Goal: Navigation & Orientation: Find specific page/section

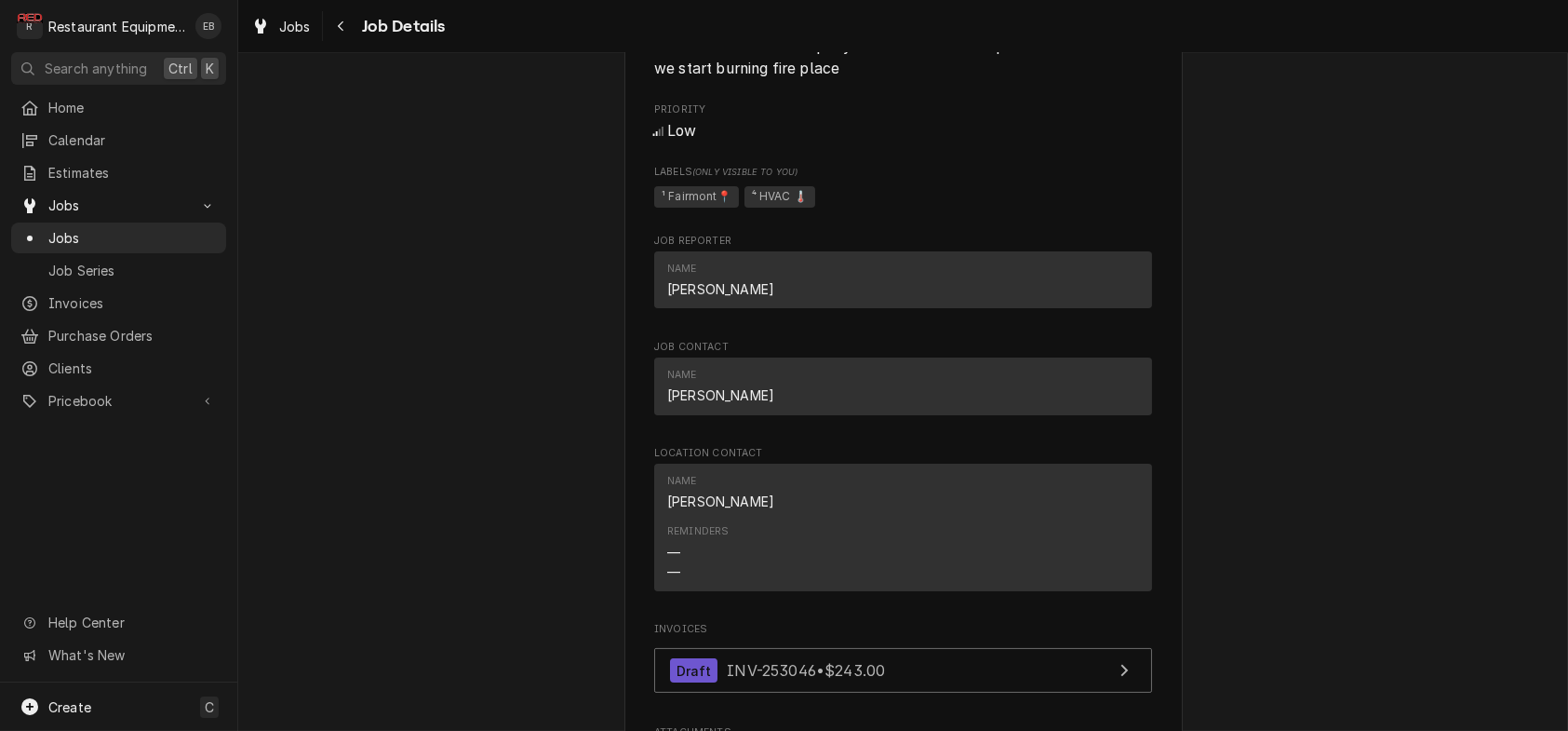
scroll to position [1117, 0]
click at [346, 32] on icon "Navigate back" at bounding box center [341, 25] width 9 height 13
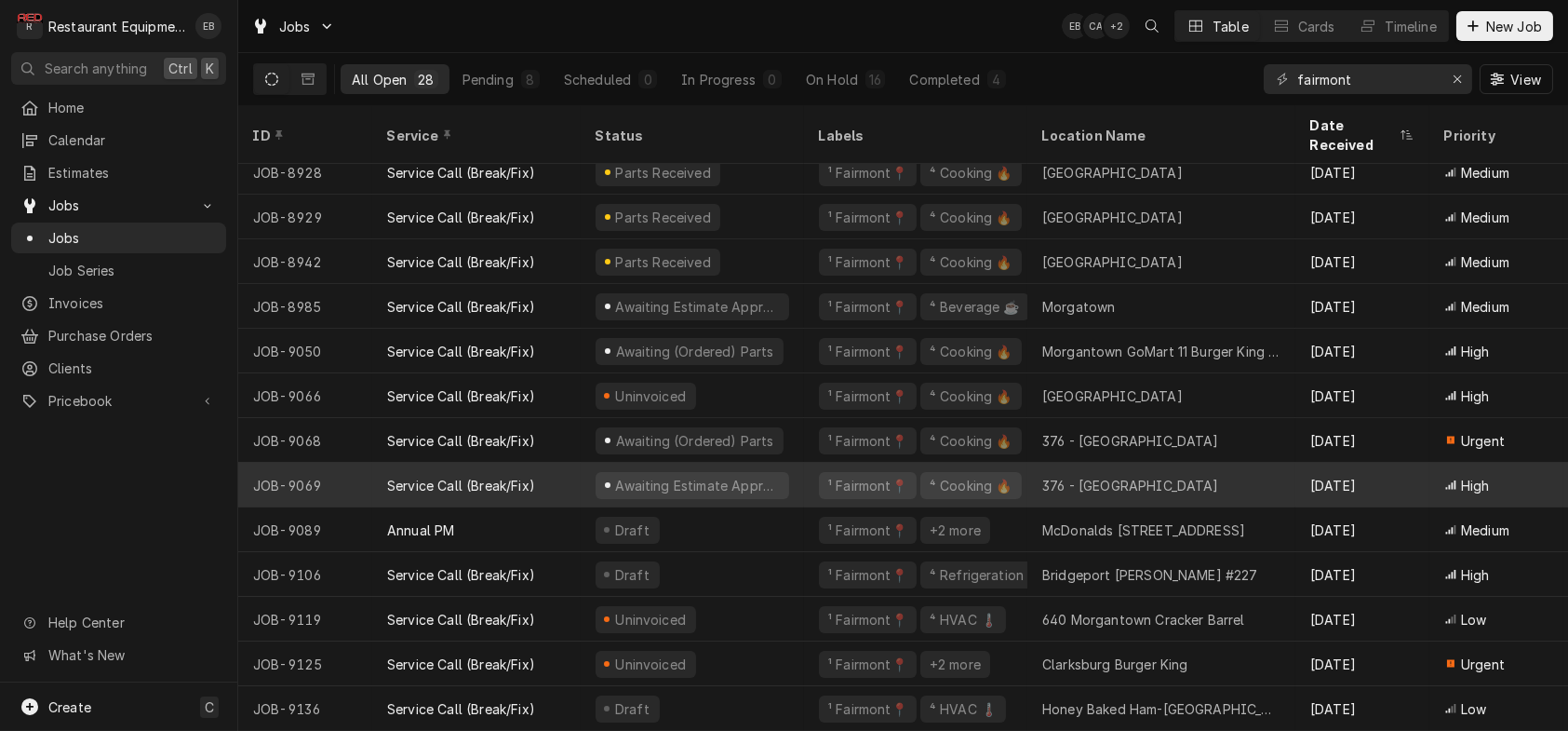
scroll to position [698, 0]
